Goal: Task Accomplishment & Management: Manage account settings

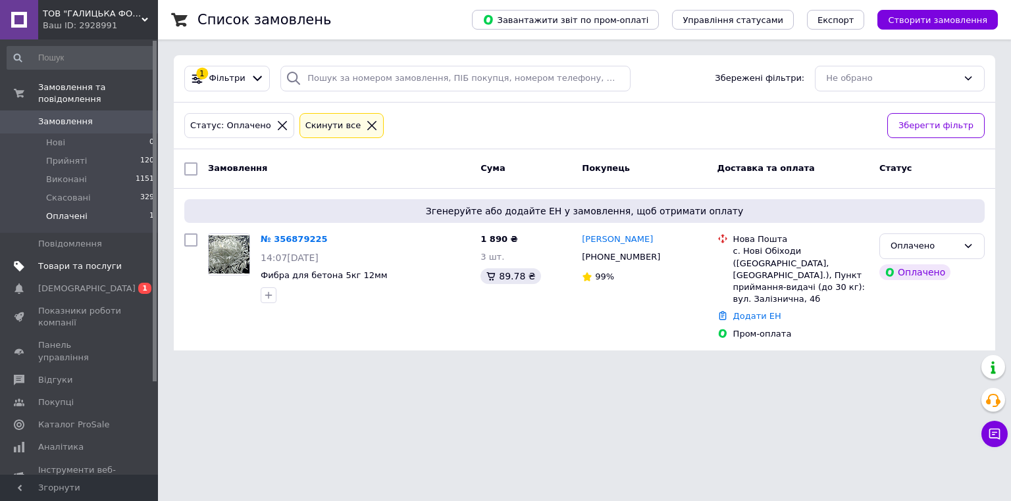
click at [68, 261] on span "Товари та послуги" at bounding box center [80, 267] width 84 height 12
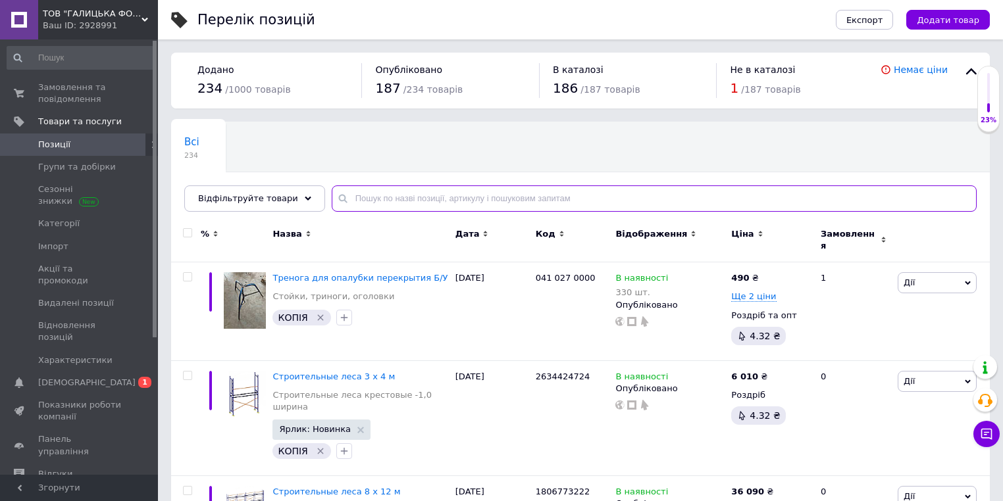
click at [393, 196] on input "text" at bounding box center [654, 199] width 645 height 26
type input "козак"
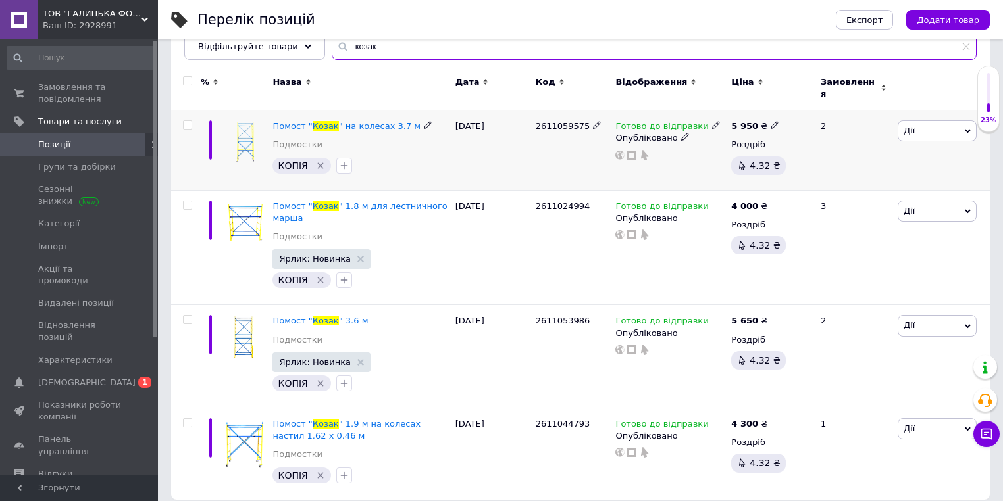
scroll to position [154, 0]
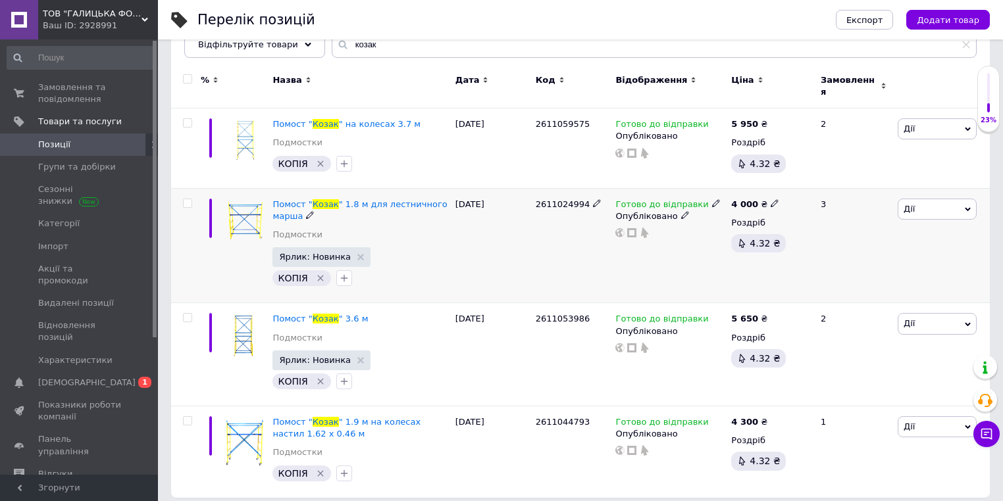
click at [771, 199] on icon at bounding box center [775, 203] width 8 height 8
click at [801, 179] on input "4000" at bounding box center [834, 189] width 100 height 26
type input "4200"
click at [771, 417] on icon at bounding box center [775, 421] width 8 height 8
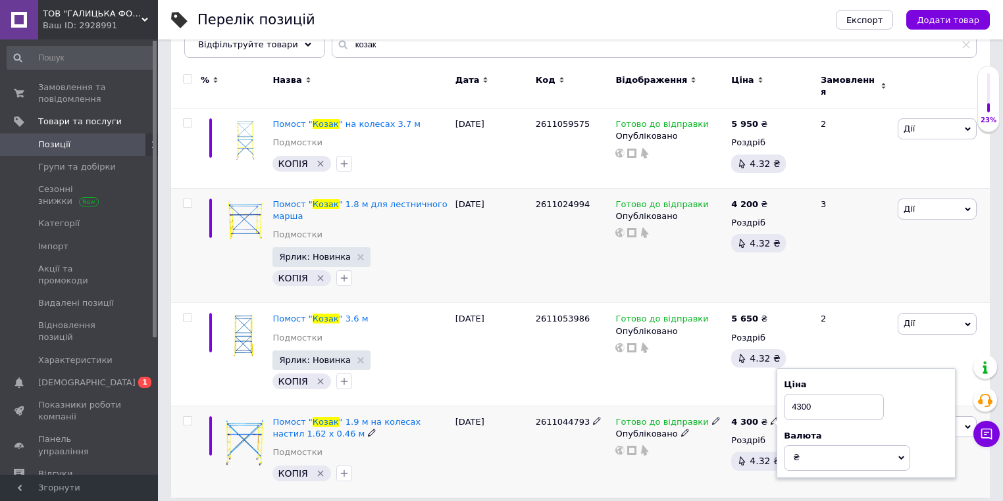
drag, startPoint x: 799, startPoint y: 397, endPoint x: 798, endPoint y: 403, distance: 6.7
click at [799, 399] on input "4300" at bounding box center [834, 407] width 100 height 26
type input "4500"
click at [771, 119] on icon at bounding box center [775, 123] width 8 height 8
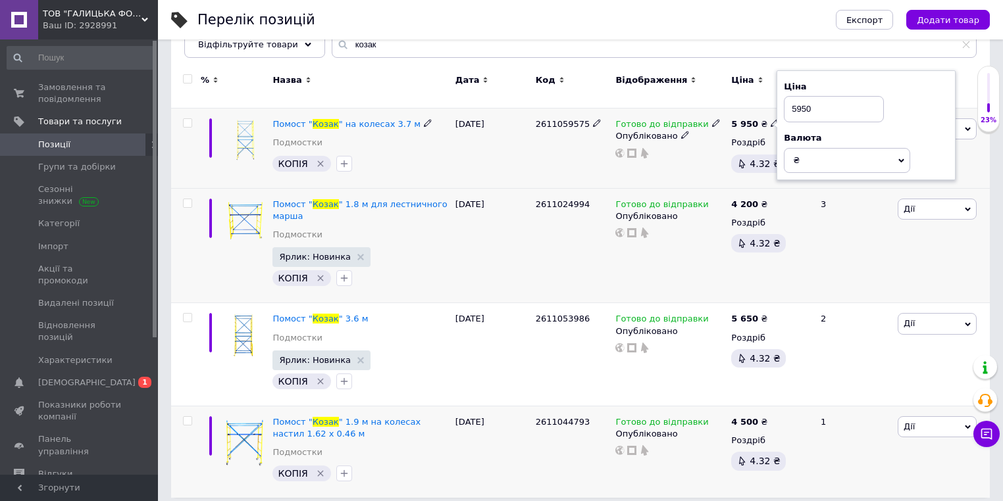
drag, startPoint x: 809, startPoint y: 105, endPoint x: 787, endPoint y: 105, distance: 22.4
click at [787, 105] on input "5950" at bounding box center [834, 109] width 100 height 26
type input "6300"
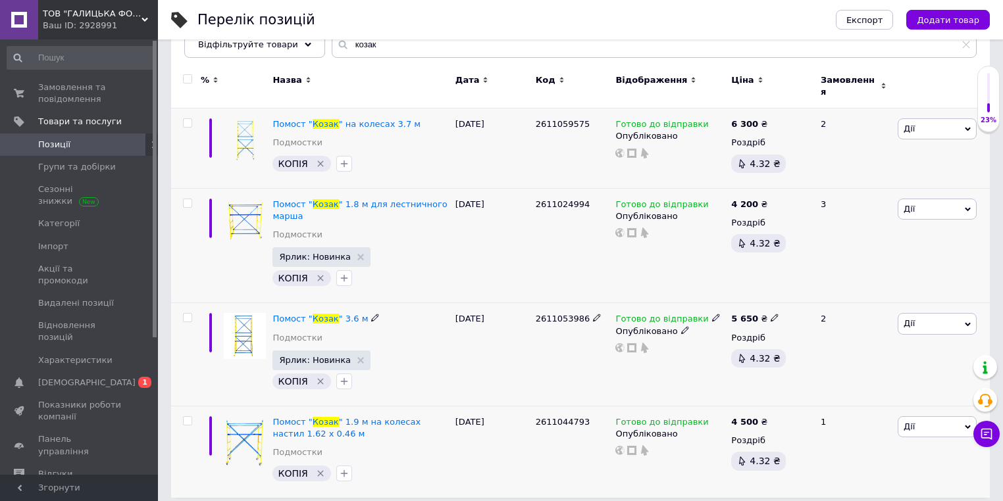
click at [771, 314] on icon at bounding box center [775, 318] width 8 height 8
drag, startPoint x: 795, startPoint y: 297, endPoint x: 784, endPoint y: 297, distance: 10.5
click at [784, 297] on input "5650" at bounding box center [834, 304] width 100 height 26
type input "6000"
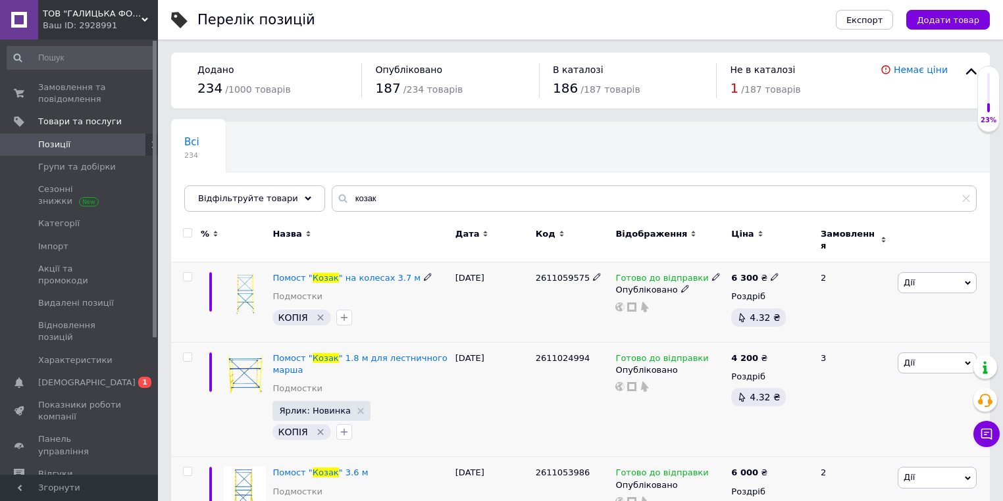
scroll to position [0, 0]
click at [392, 203] on input "козак" at bounding box center [654, 199] width 645 height 26
type input "маляра"
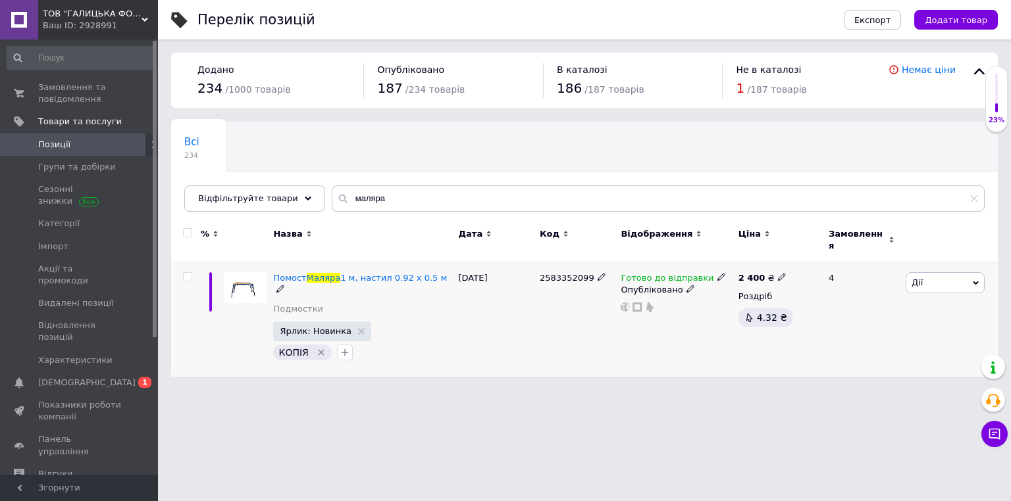
click at [778, 273] on icon at bounding box center [782, 277] width 8 height 8
drag, startPoint x: 806, startPoint y: 253, endPoint x: 807, endPoint y: 259, distance: 6.6
click at [806, 254] on input "2400" at bounding box center [841, 263] width 100 height 26
type input "2700"
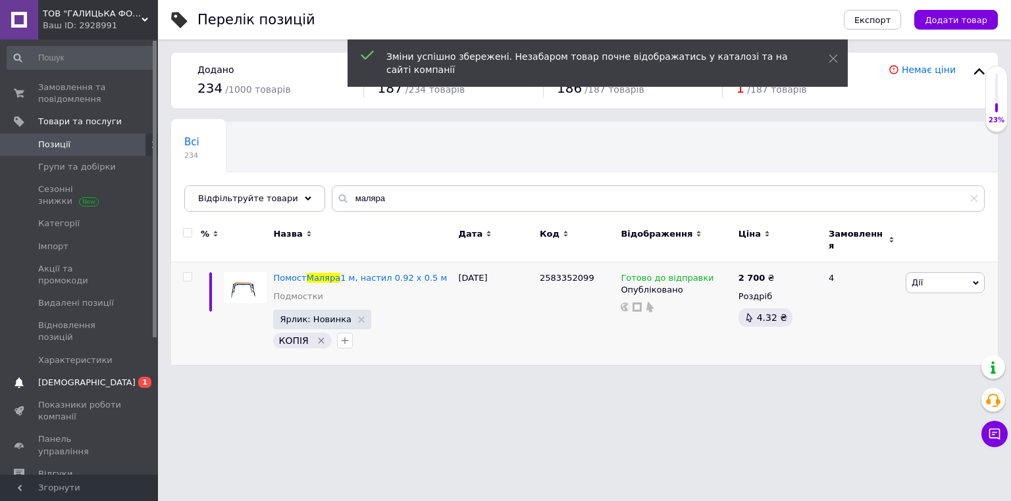
click at [47, 377] on span "[DEMOGRAPHIC_DATA]" at bounding box center [86, 383] width 97 height 12
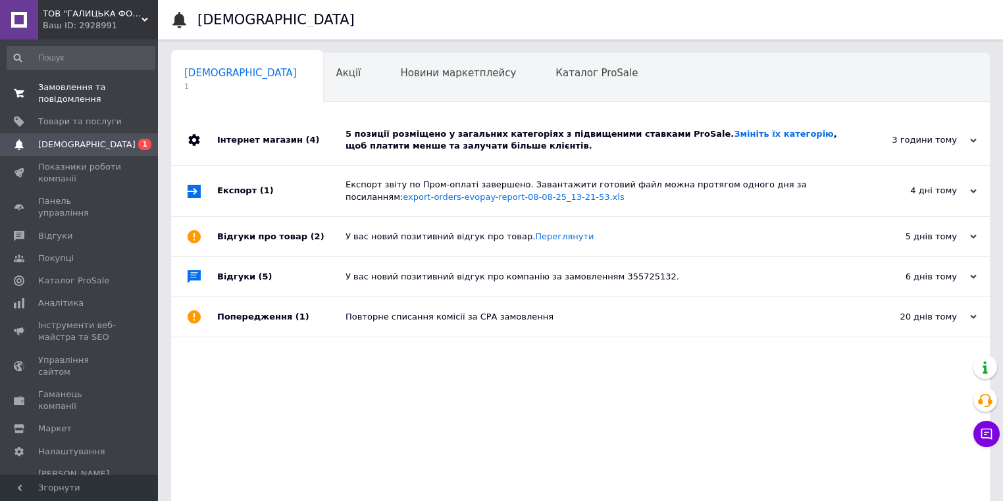
click at [93, 102] on span "Замовлення та повідомлення" at bounding box center [80, 94] width 84 height 24
